Goal: Task Accomplishment & Management: Use online tool/utility

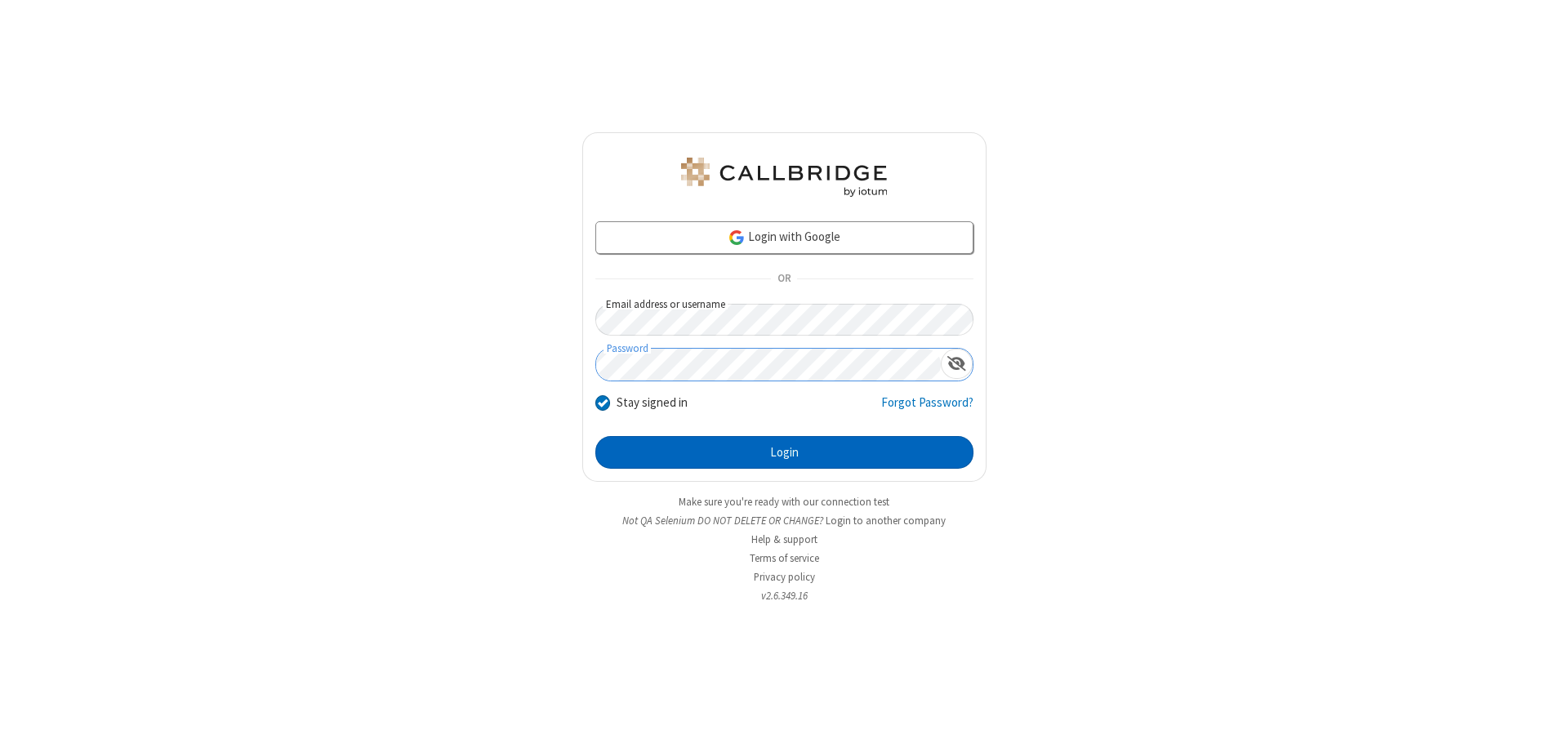
click at [784, 452] on button "Login" at bounding box center [784, 452] width 378 height 33
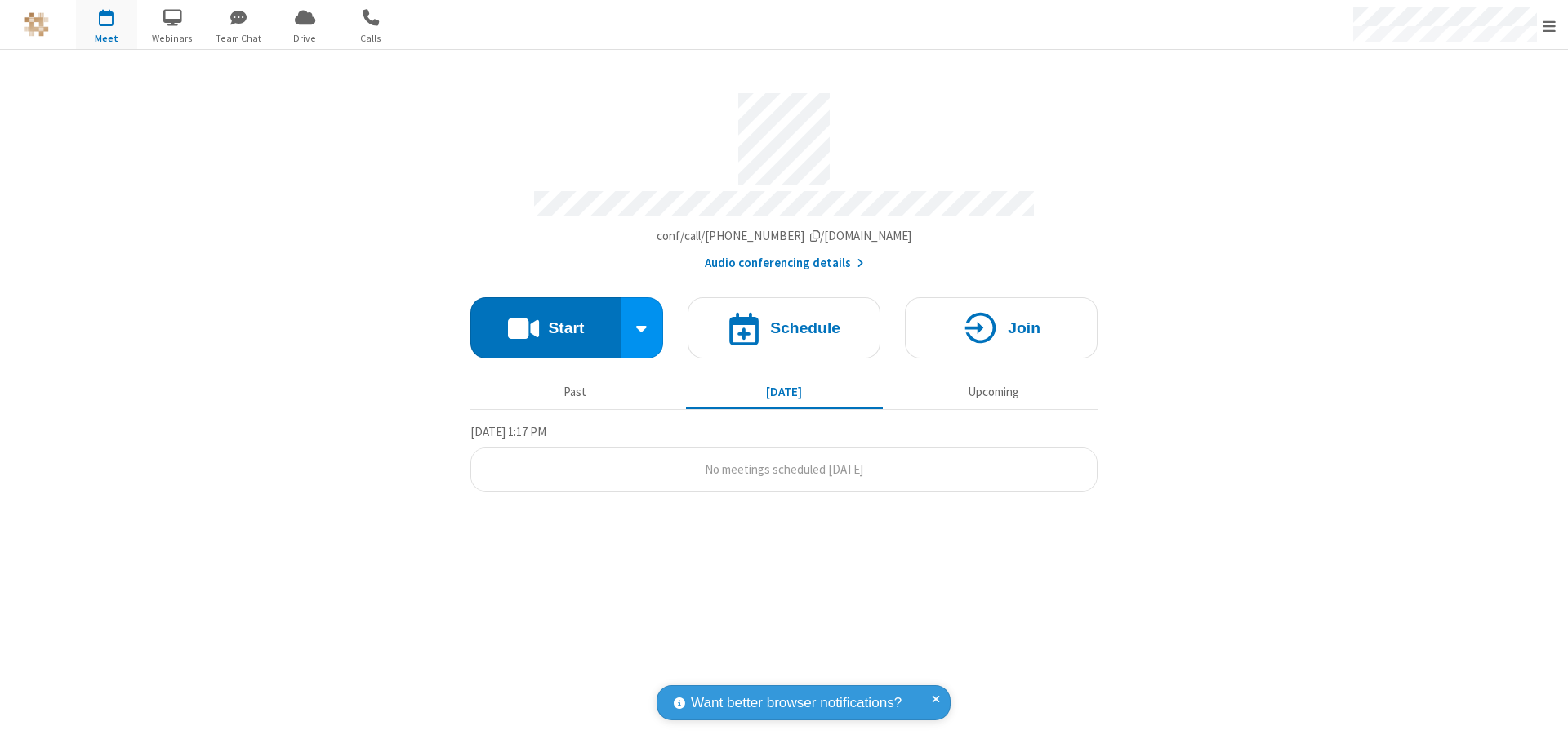
click at [545, 320] on button "Start" at bounding box center [546, 328] width 151 height 61
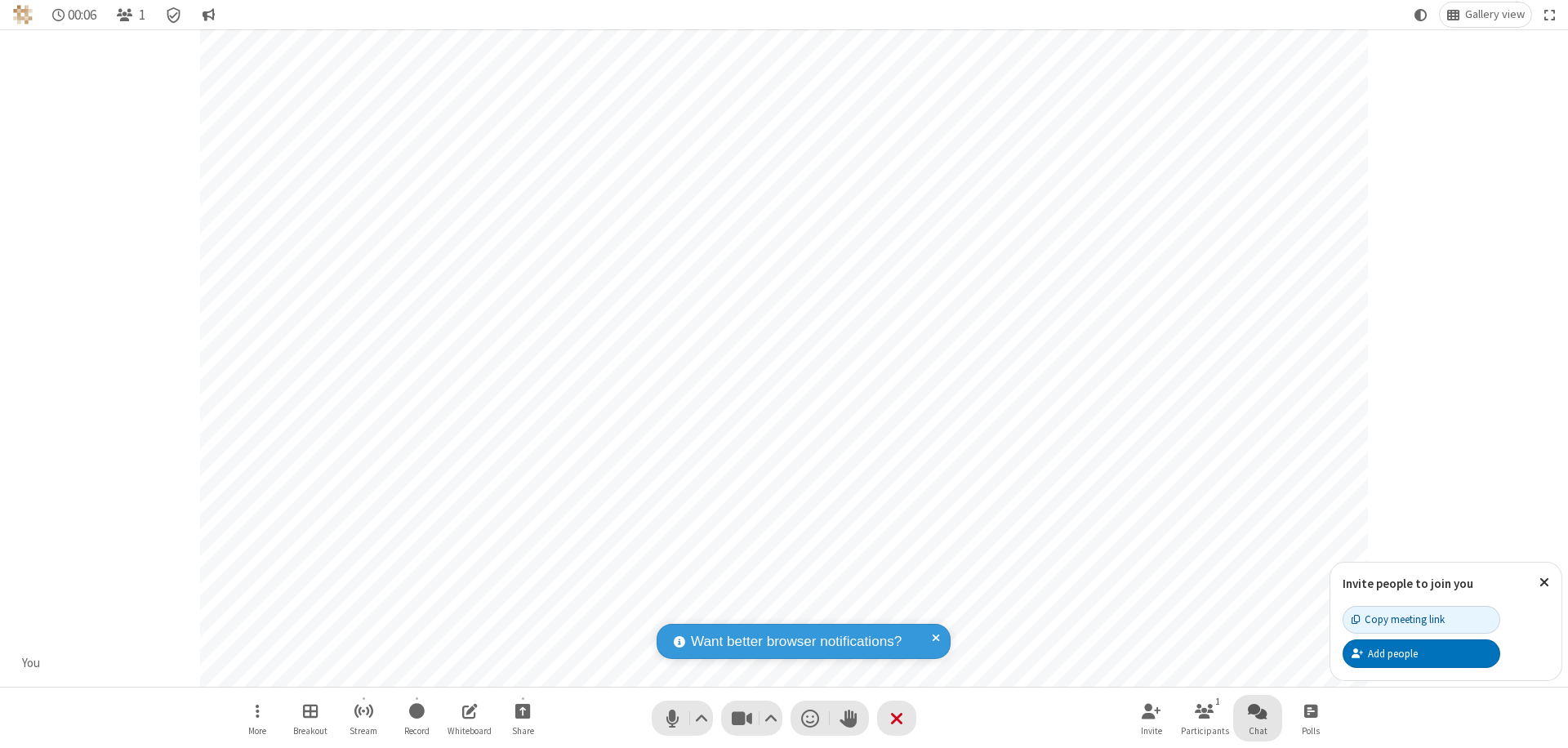
click at [1258, 710] on span "Open chat" at bounding box center [1257, 711] width 19 height 20
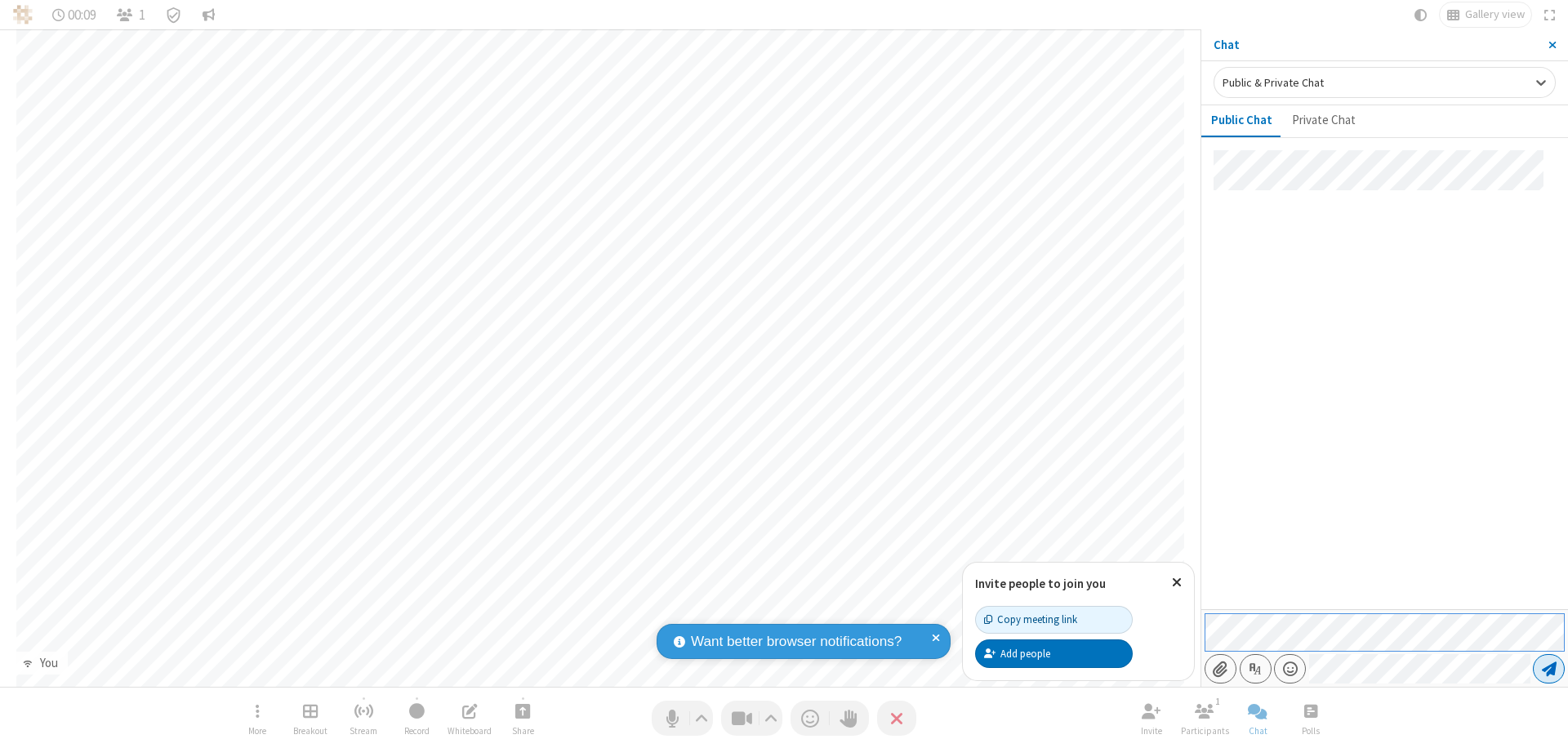
click at [1548, 669] on span "Send message" at bounding box center [1549, 668] width 14 height 16
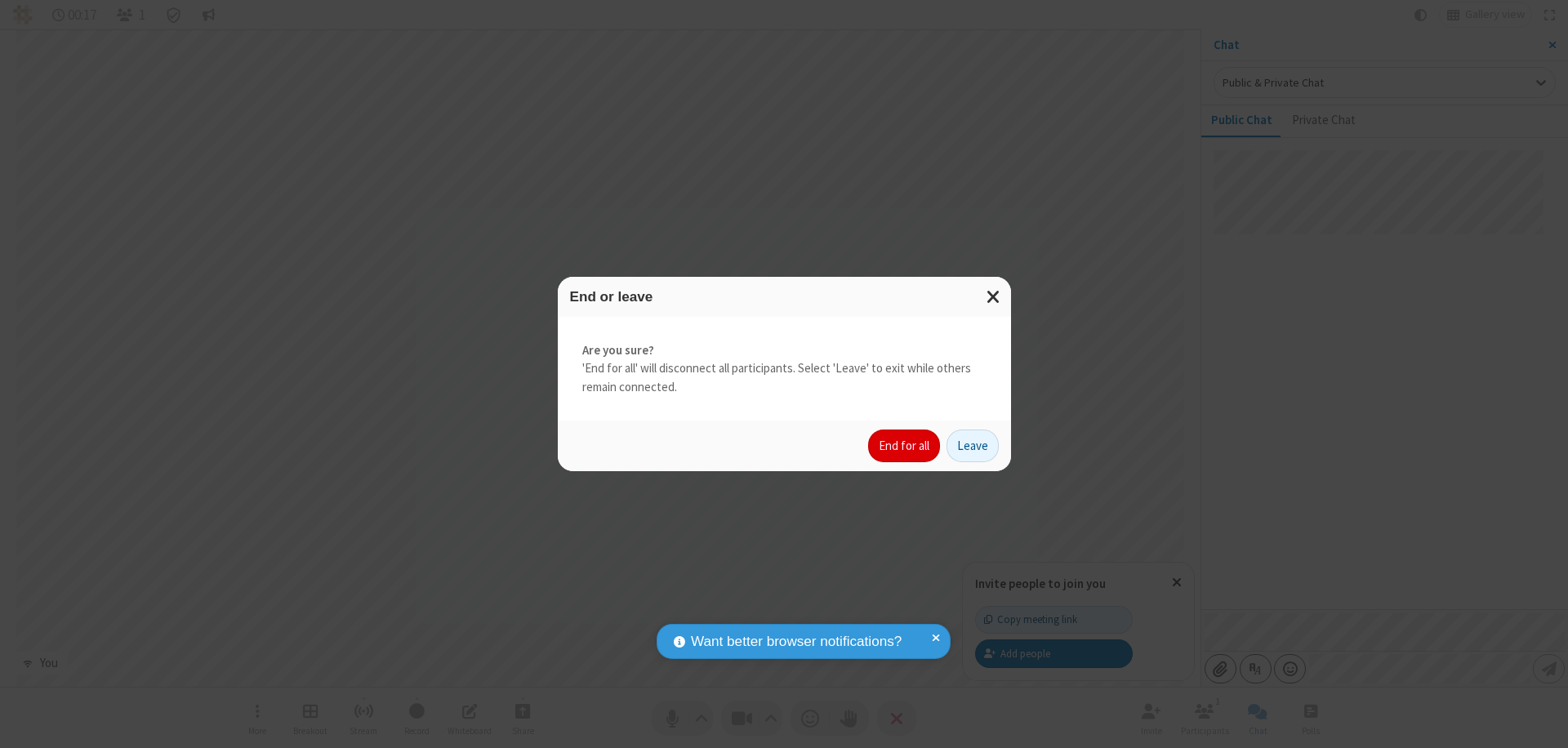
click at [905, 446] on button "End for all" at bounding box center [904, 445] width 72 height 33
